Goal: Communication & Community: Share content

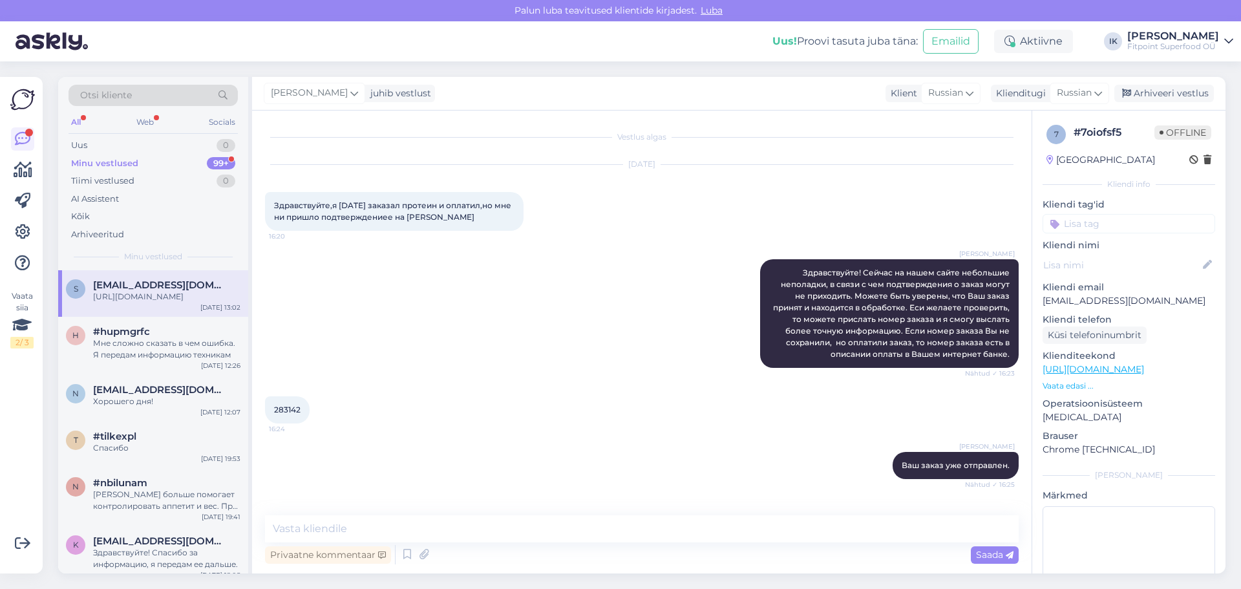
scroll to position [420, 0]
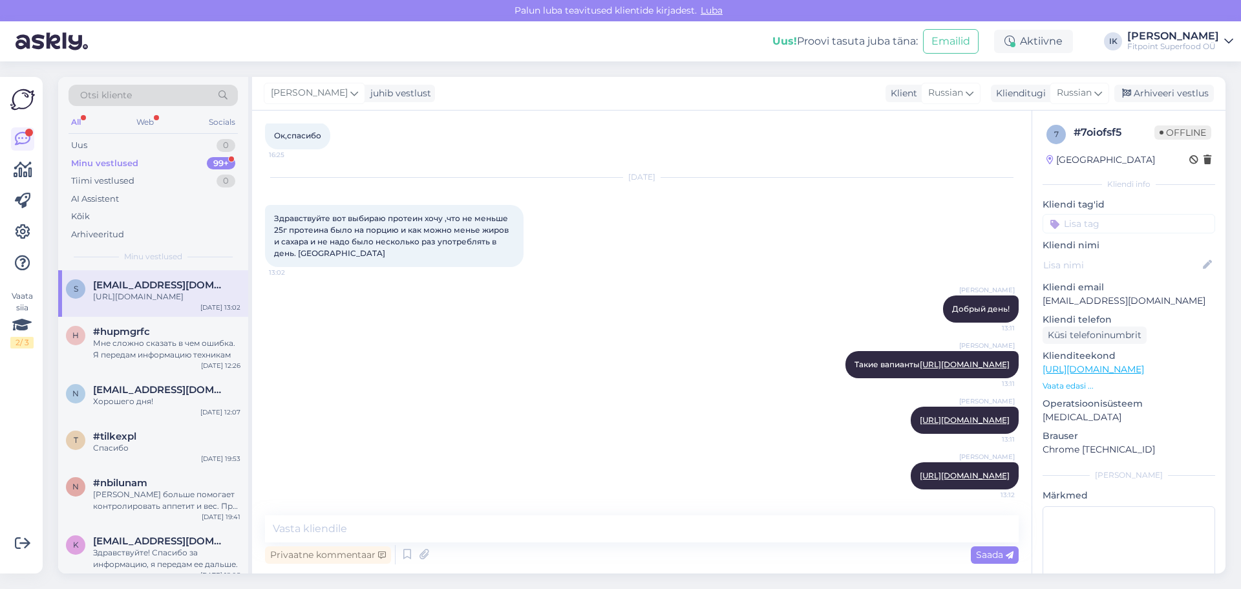
click at [141, 166] on div "Minu vestlused 99+" at bounding box center [152, 163] width 169 height 18
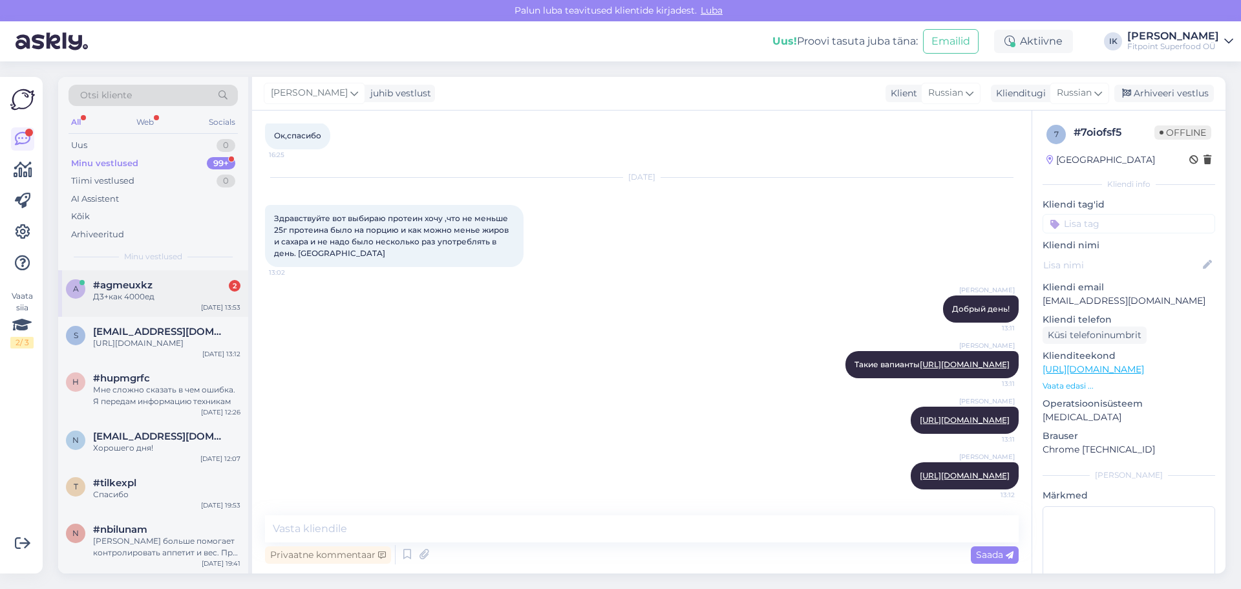
click at [177, 293] on div "Д3+как 4000ед" at bounding box center [166, 297] width 147 height 12
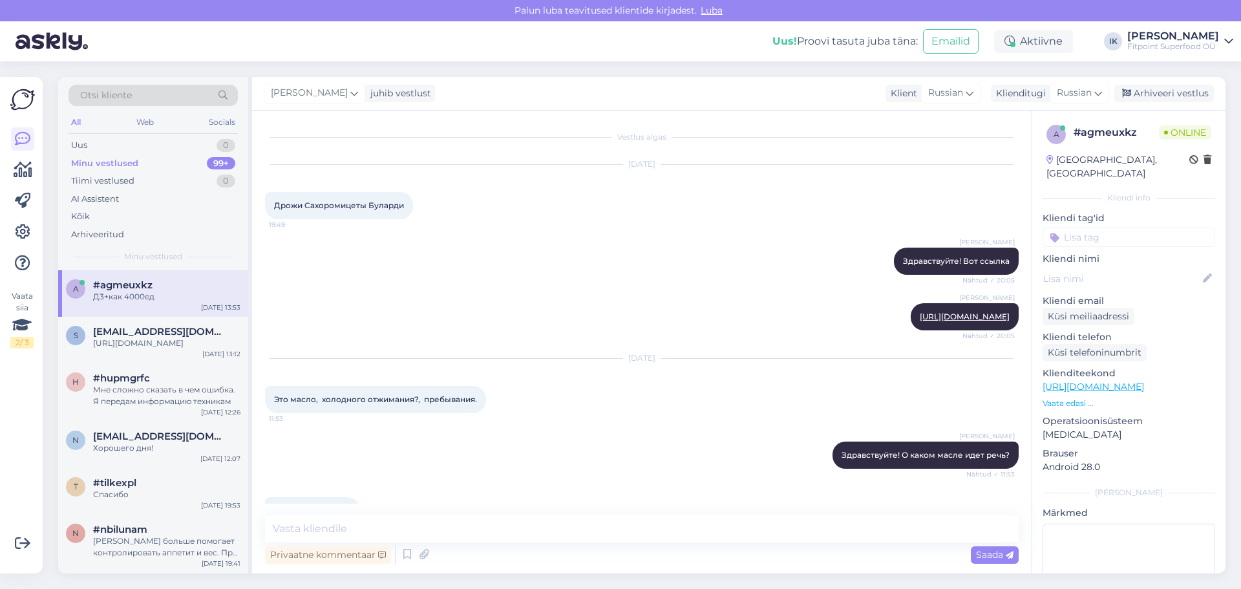
scroll to position [1788, 0]
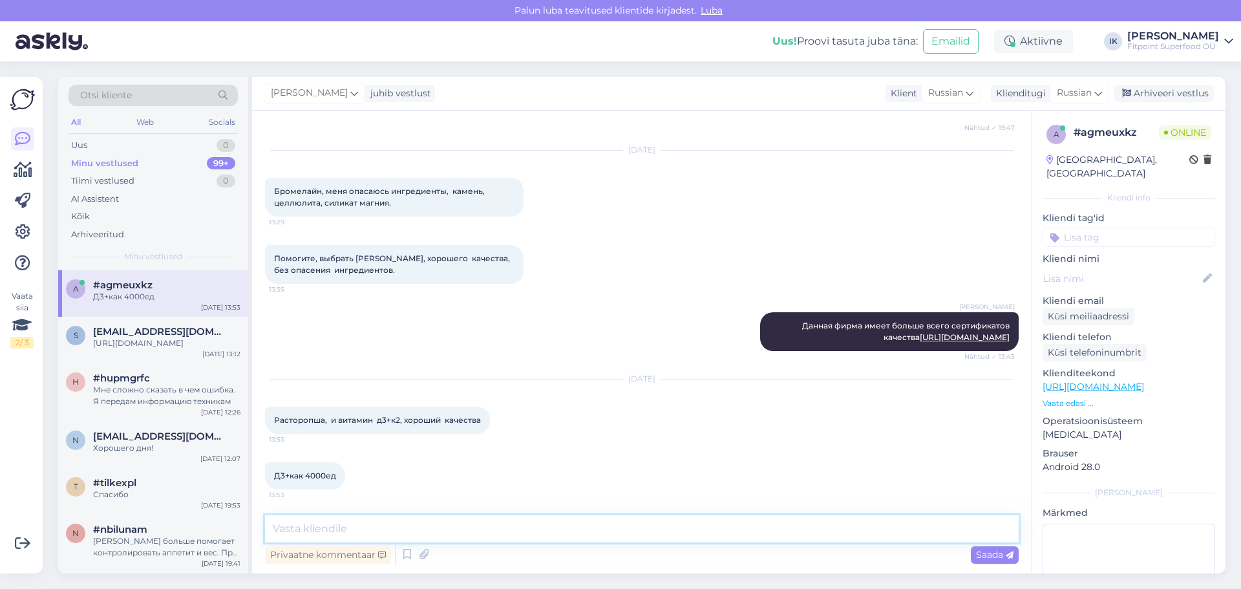
paste textarea "[URL][DOMAIN_NAME][MEDICAL_DATA][MEDICAL_DATA]"
type textarea "[URL][DOMAIN_NAME][MEDICAL_DATA][MEDICAL_DATA]"
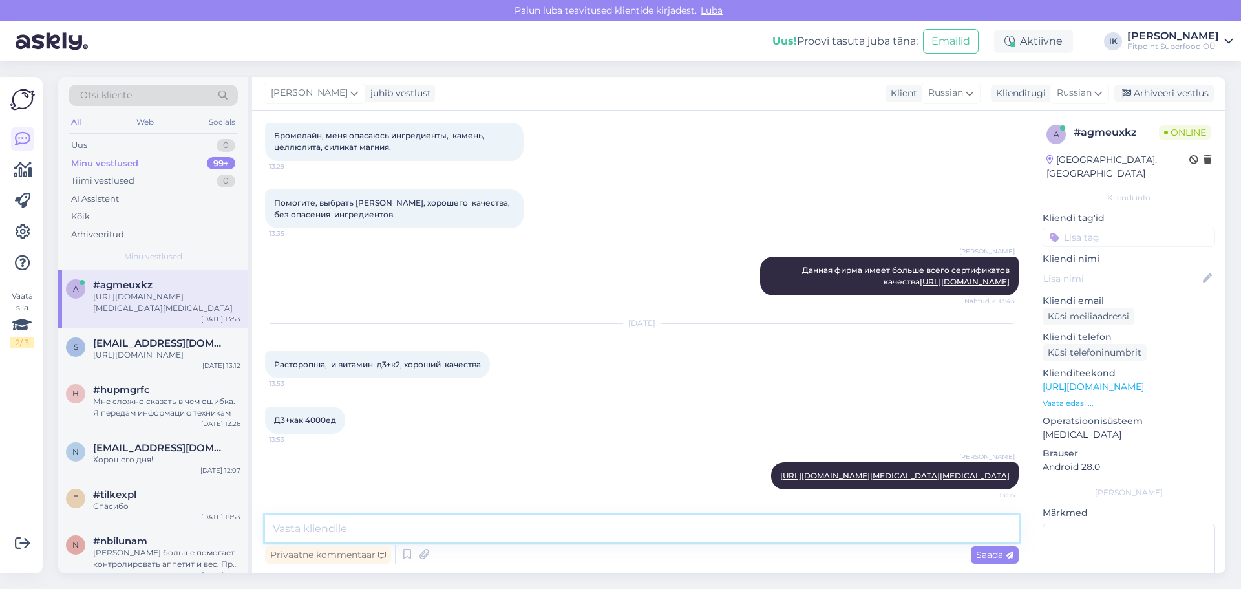
paste textarea "[URL][DOMAIN_NAME]"
type textarea "[URL][DOMAIN_NAME]"
click at [993, 556] on span "Saada" at bounding box center [994, 555] width 37 height 12
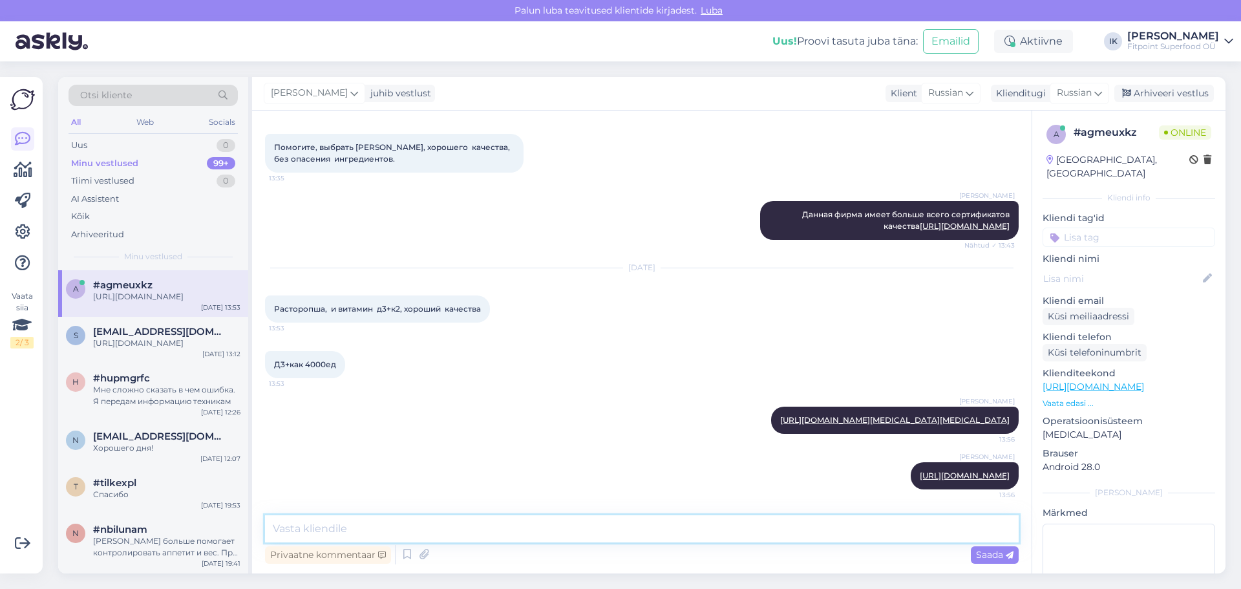
paste textarea "[URL][DOMAIN_NAME]"
type textarea "[URL][DOMAIN_NAME]"
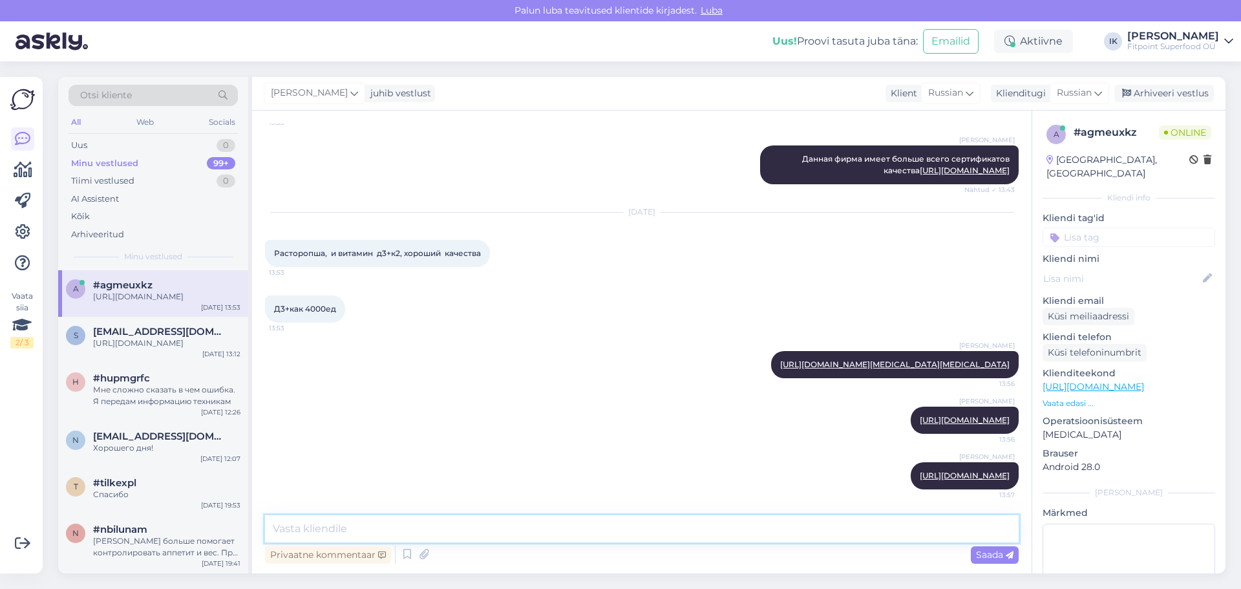
paste textarea "[URL][DOMAIN_NAME]"
type textarea "[URL][DOMAIN_NAME]"
click at [979, 555] on span "Saada" at bounding box center [994, 555] width 37 height 12
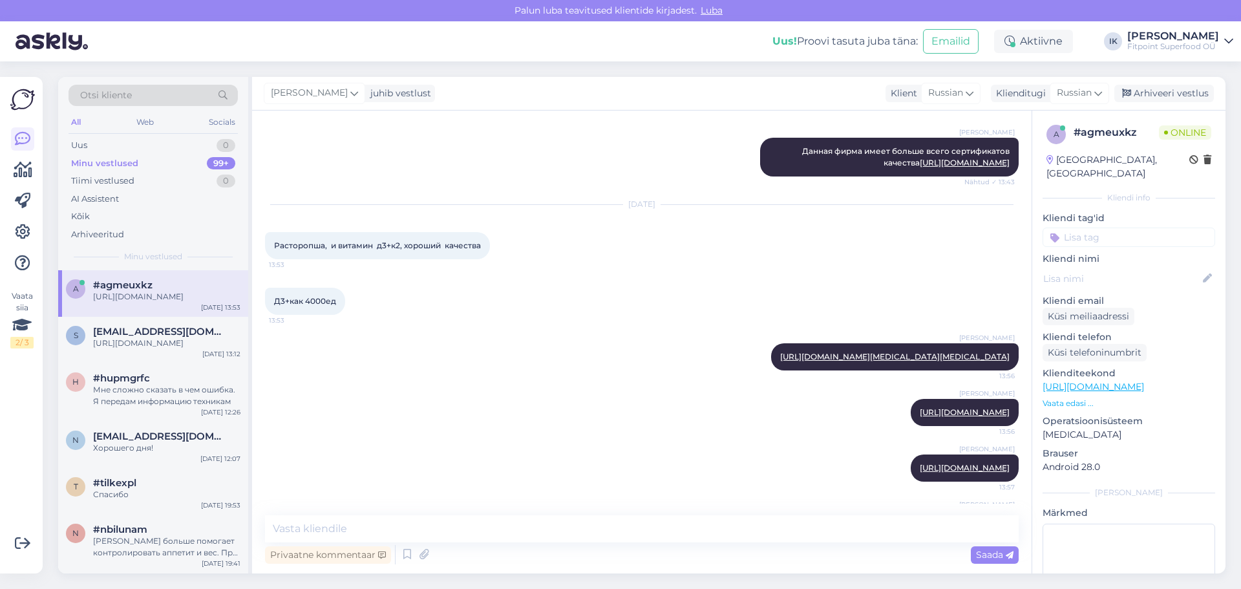
scroll to position [2034, 0]
